Goal: Task Accomplishment & Management: Manage account settings

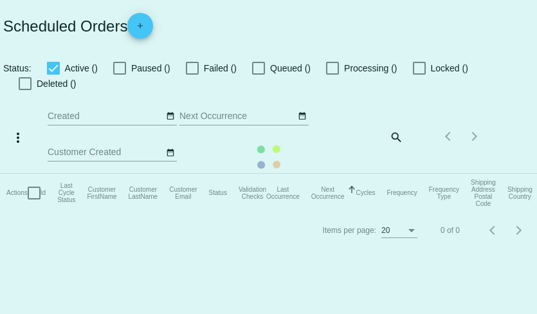
checkbox input "true"
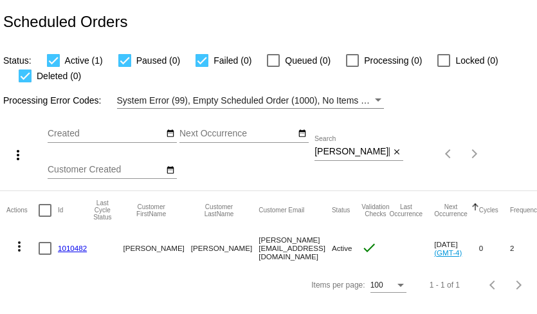
click at [357, 156] on input "[PERSON_NAME][EMAIL_ADDRESS][DOMAIN_NAME]" at bounding box center [352, 152] width 75 height 10
paste input "ckzilkie"
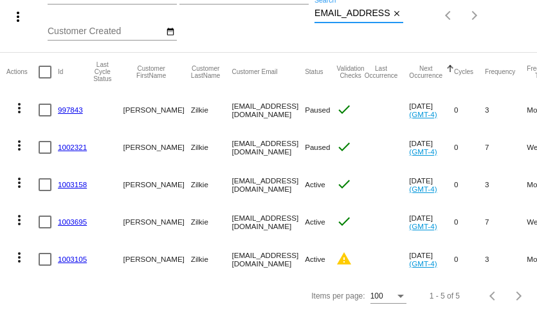
type input "[EMAIL_ADDRESS][DOMAIN_NAME]"
click at [21, 182] on mat-icon "more_vert" at bounding box center [19, 182] width 15 height 15
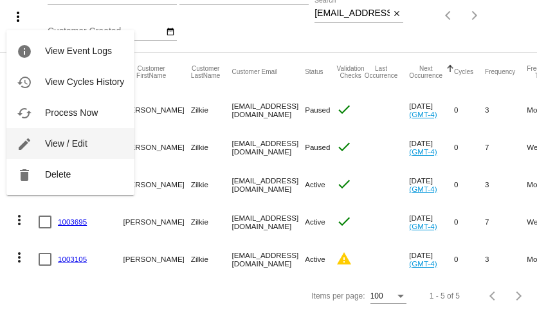
click at [69, 147] on span "View / Edit" at bounding box center [66, 143] width 42 height 10
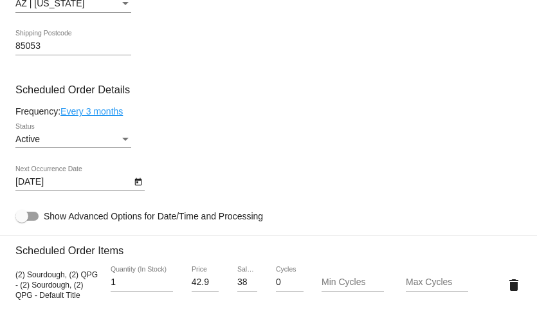
scroll to position [577, 0]
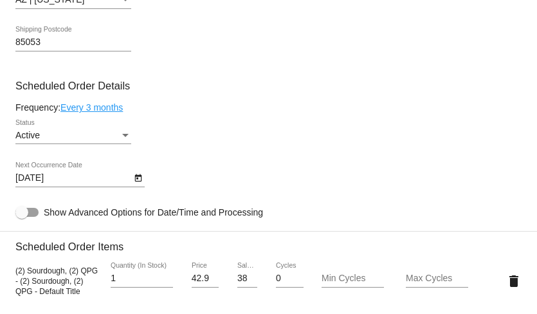
click at [95, 141] on div "Active" at bounding box center [67, 136] width 104 height 10
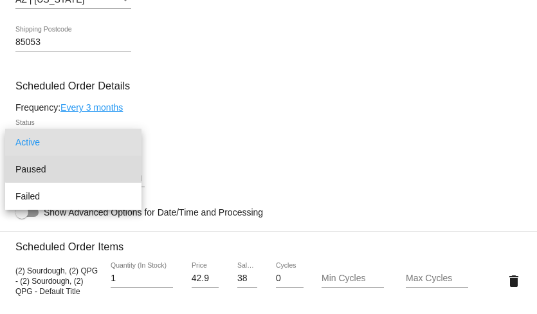
click at [89, 163] on span "Paused" at bounding box center [73, 169] width 116 height 27
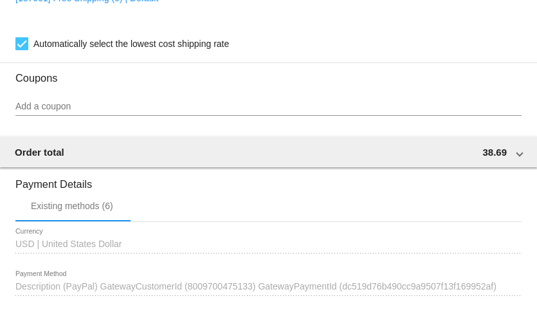
scroll to position [1167, 0]
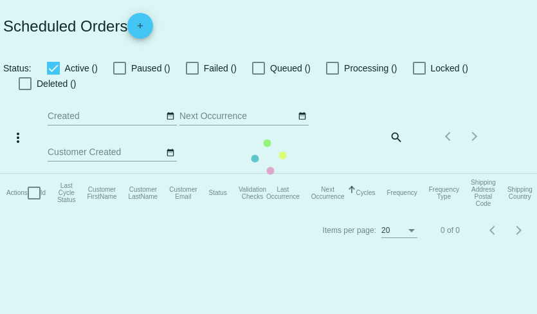
checkbox input "true"
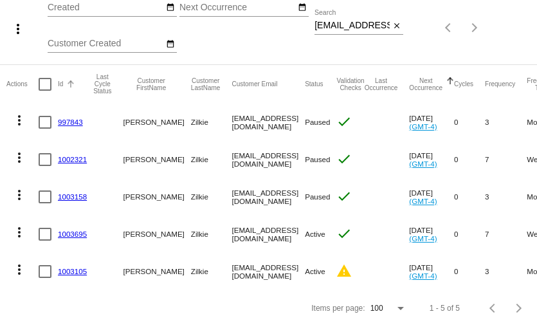
scroll to position [139, 0]
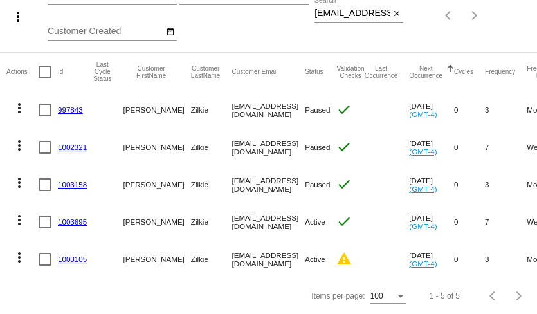
click at [19, 218] on mat-icon "more_vert" at bounding box center [19, 219] width 15 height 15
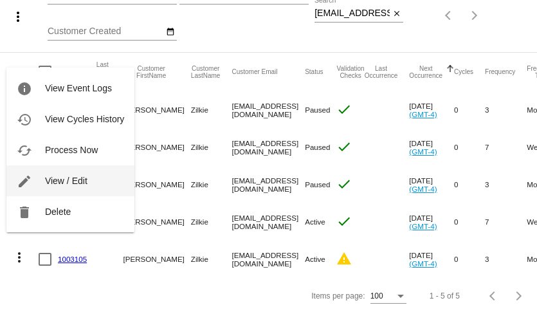
click at [52, 187] on button "edit View / Edit" at bounding box center [70, 180] width 128 height 31
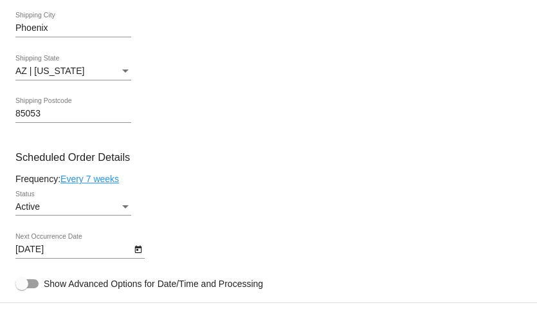
scroll to position [514, 0]
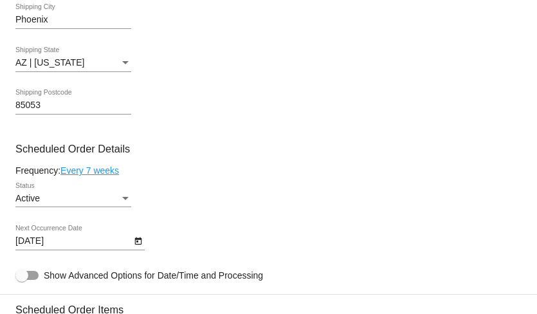
click at [87, 207] on div "Active Status" at bounding box center [73, 194] width 116 height 25
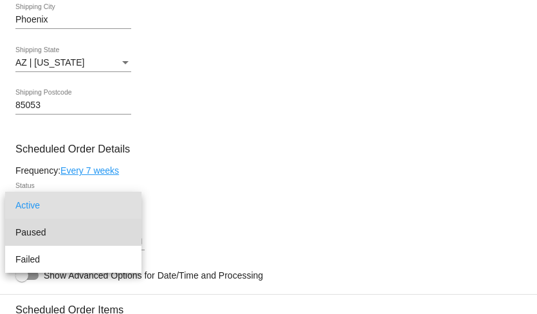
click at [88, 236] on span "Paused" at bounding box center [73, 232] width 116 height 27
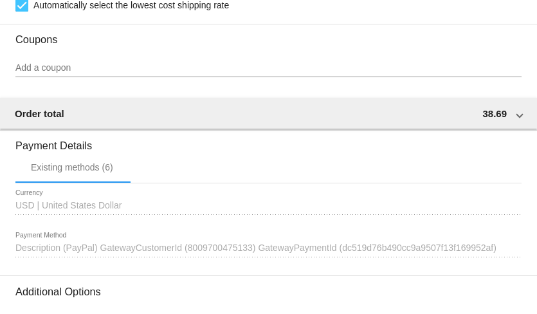
scroll to position [1167, 0]
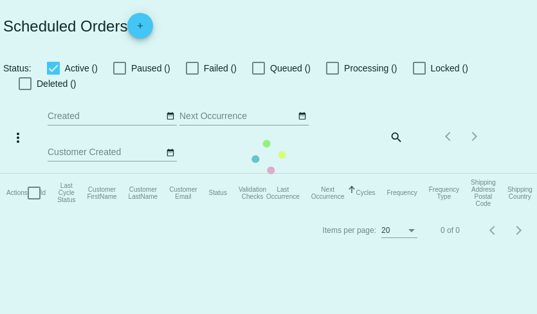
checkbox input "true"
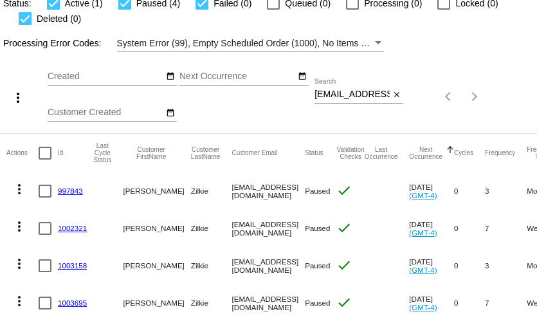
scroll to position [139, 0]
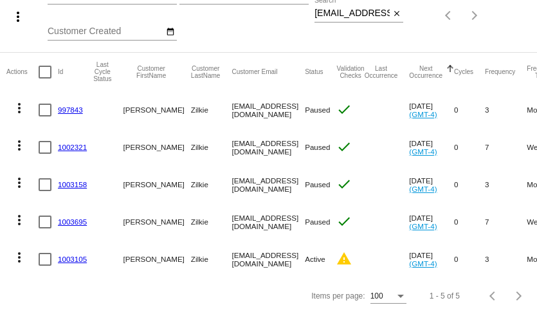
click at [19, 258] on mat-icon "more_vert" at bounding box center [19, 257] width 15 height 15
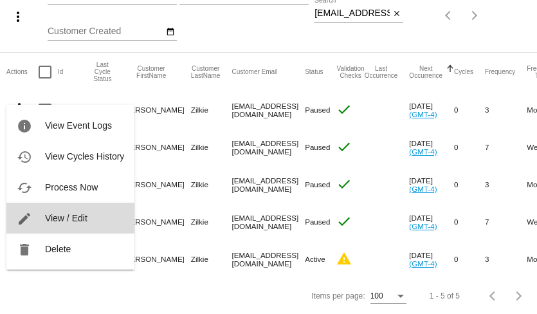
click at [50, 222] on span "View / Edit" at bounding box center [66, 218] width 42 height 10
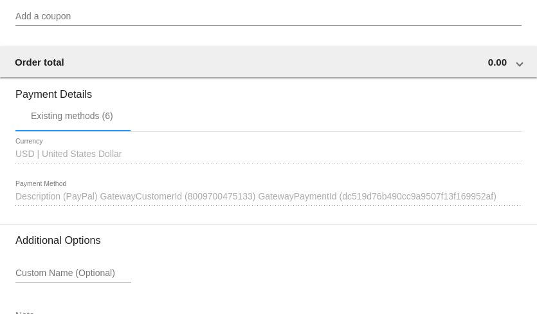
scroll to position [1079, 0]
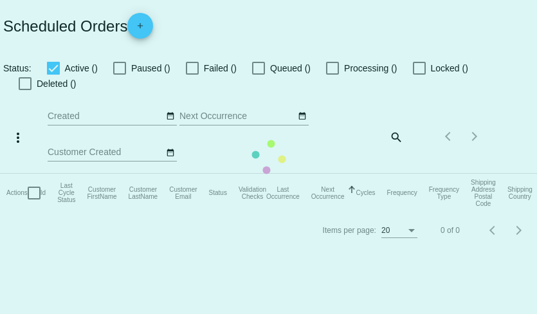
checkbox input "true"
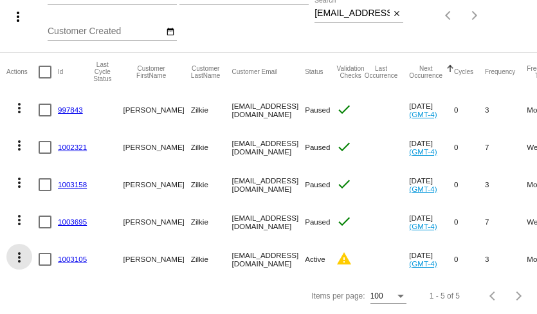
click at [19, 257] on mat-icon "more_vert" at bounding box center [19, 257] width 15 height 15
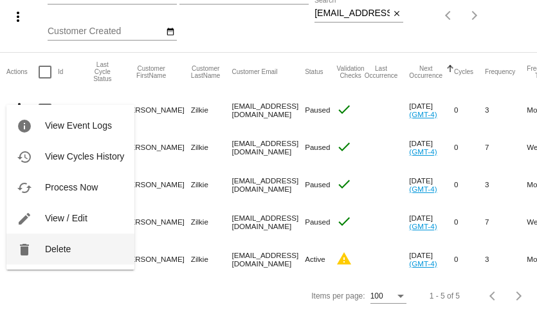
click at [37, 252] on button "delete Delete" at bounding box center [70, 249] width 128 height 31
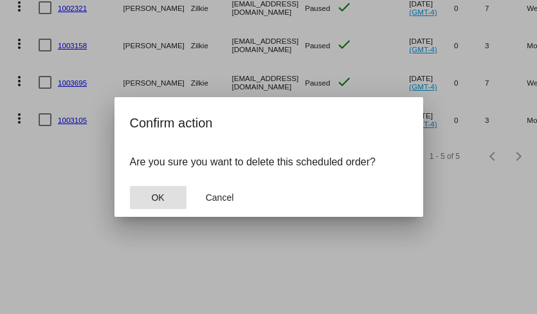
click at [168, 199] on button "OK" at bounding box center [158, 197] width 57 height 23
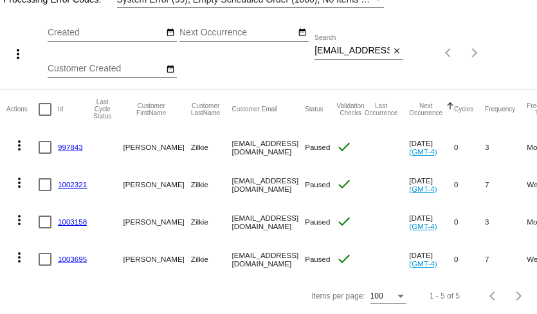
scroll to position [102, 0]
